Goal: Navigation & Orientation: Go to known website

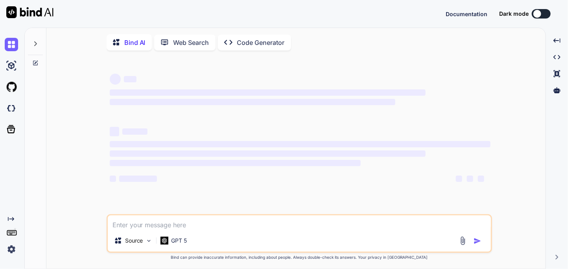
type textarea "x"
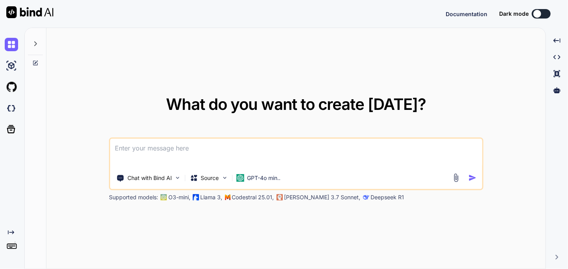
type textarea "x"
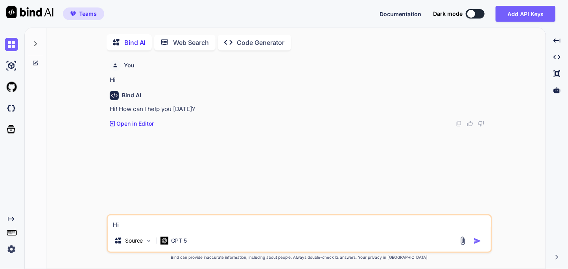
scroll to position [3, 0]
click at [9, 248] on img at bounding box center [11, 248] width 13 height 13
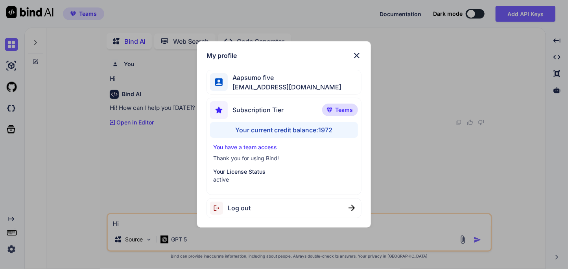
click at [9, 248] on div "My profile Aapsumo five appsumo_5@yopmail.com Subscription Tier Teams Your curr…" at bounding box center [284, 134] width 568 height 269
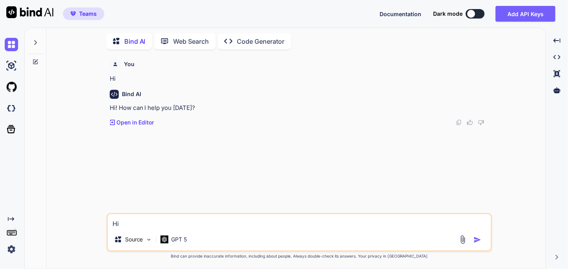
click at [37, 5] on div at bounding box center [26, 14] width 53 height 28
click at [36, 9] on img at bounding box center [29, 12] width 47 height 12
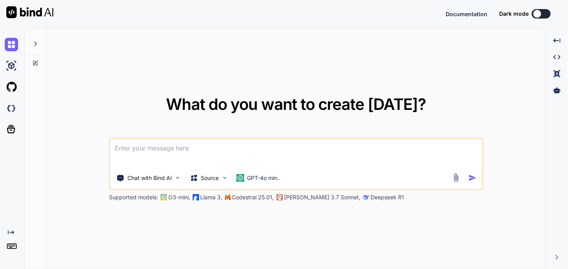
type textarea "x"
